Goal: Check status

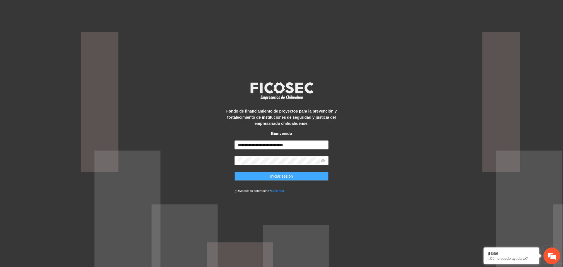
click at [272, 180] on button "Iniciar sesión" at bounding box center [281, 175] width 94 height 9
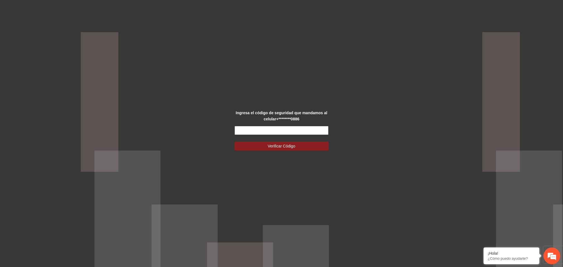
click at [307, 133] on input "text" at bounding box center [281, 130] width 94 height 9
type input "******"
click at [284, 146] on span "Verificar Código" at bounding box center [282, 146] width 28 height 6
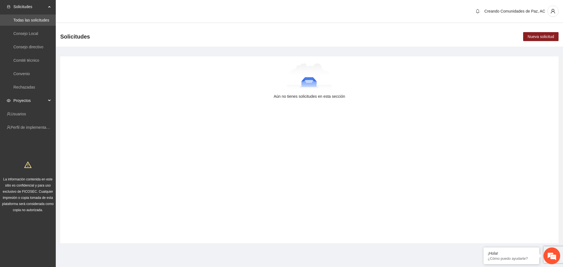
click at [30, 98] on span "Proyectos" at bounding box center [29, 100] width 33 height 11
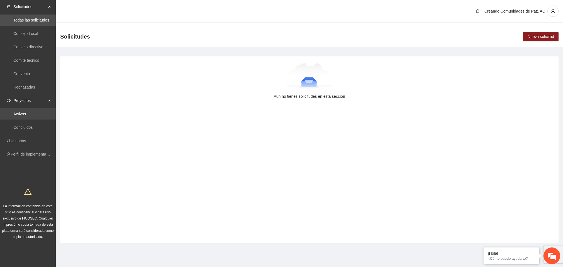
click at [20, 115] on link "Activos" at bounding box center [19, 114] width 13 height 4
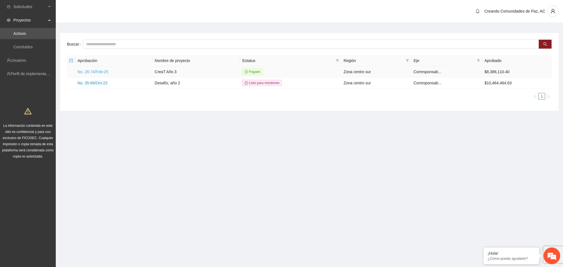
click at [89, 71] on link "No. 26-74/Feb-25" at bounding box center [93, 71] width 31 height 4
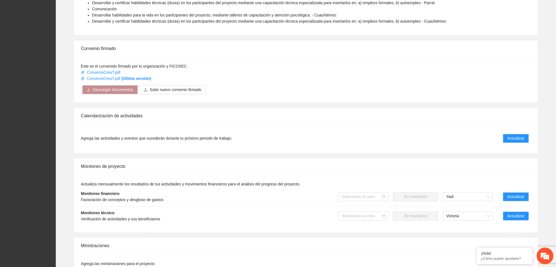
scroll to position [361, 0]
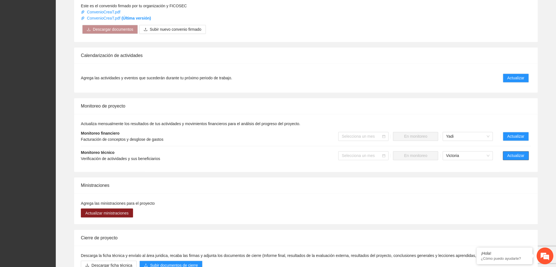
click at [515, 158] on span "Actualizar" at bounding box center [515, 155] width 17 height 6
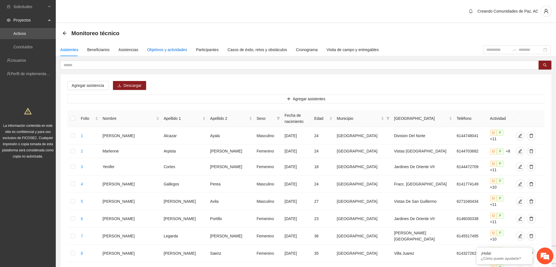
click at [161, 52] on div "Objetivos y actividades" at bounding box center [167, 50] width 40 height 6
